Goal: Navigation & Orientation: Go to known website

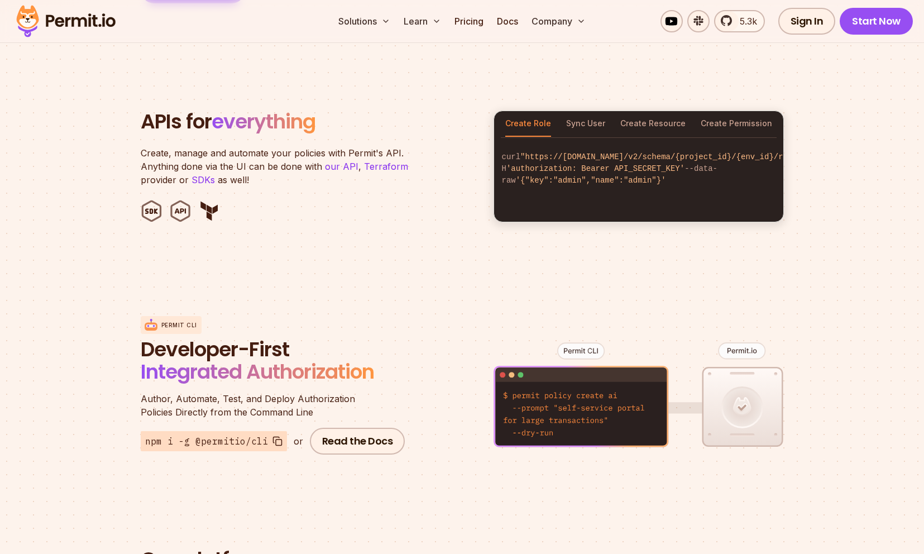
scroll to position [1118, 0]
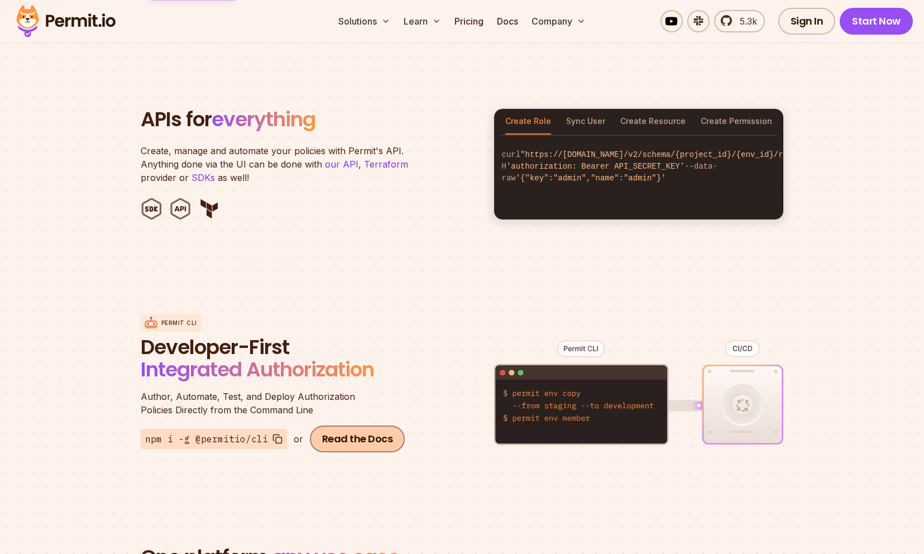
click at [349, 425] on link "Read the Docs" at bounding box center [357, 438] width 95 height 27
